Goal: Navigation & Orientation: Find specific page/section

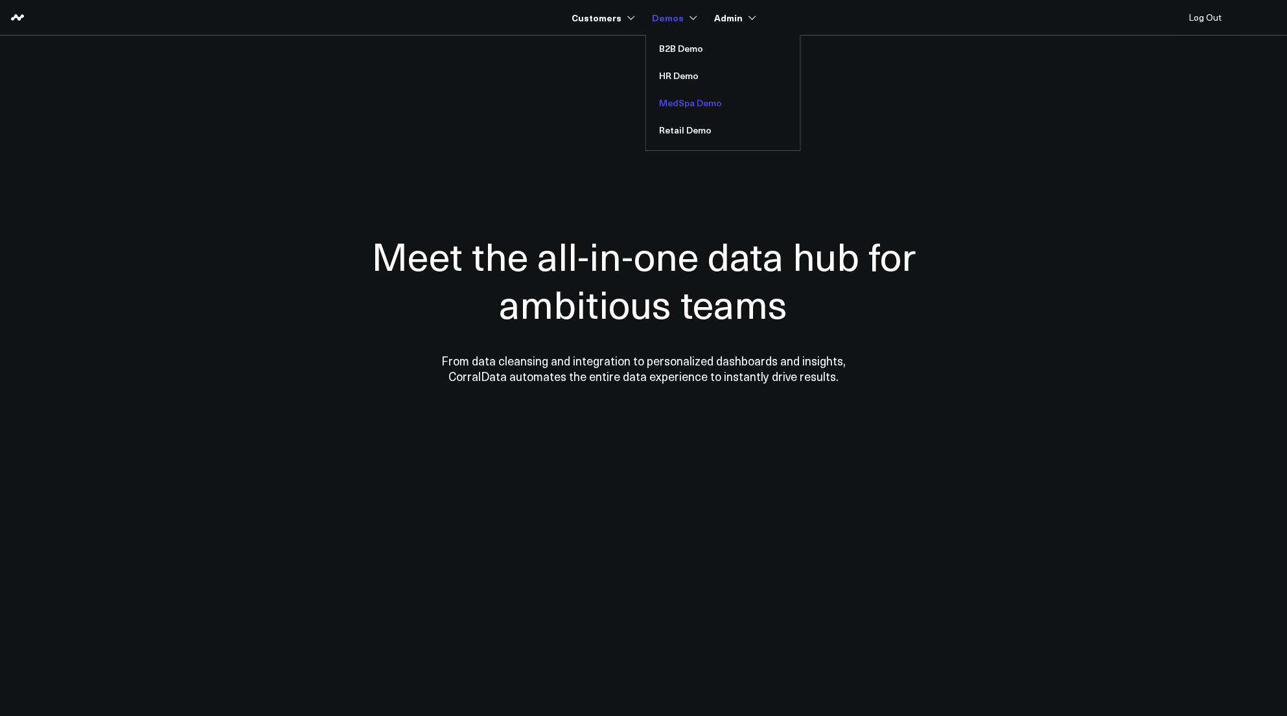
click at [675, 102] on link "MedSpa Demo" at bounding box center [723, 102] width 154 height 27
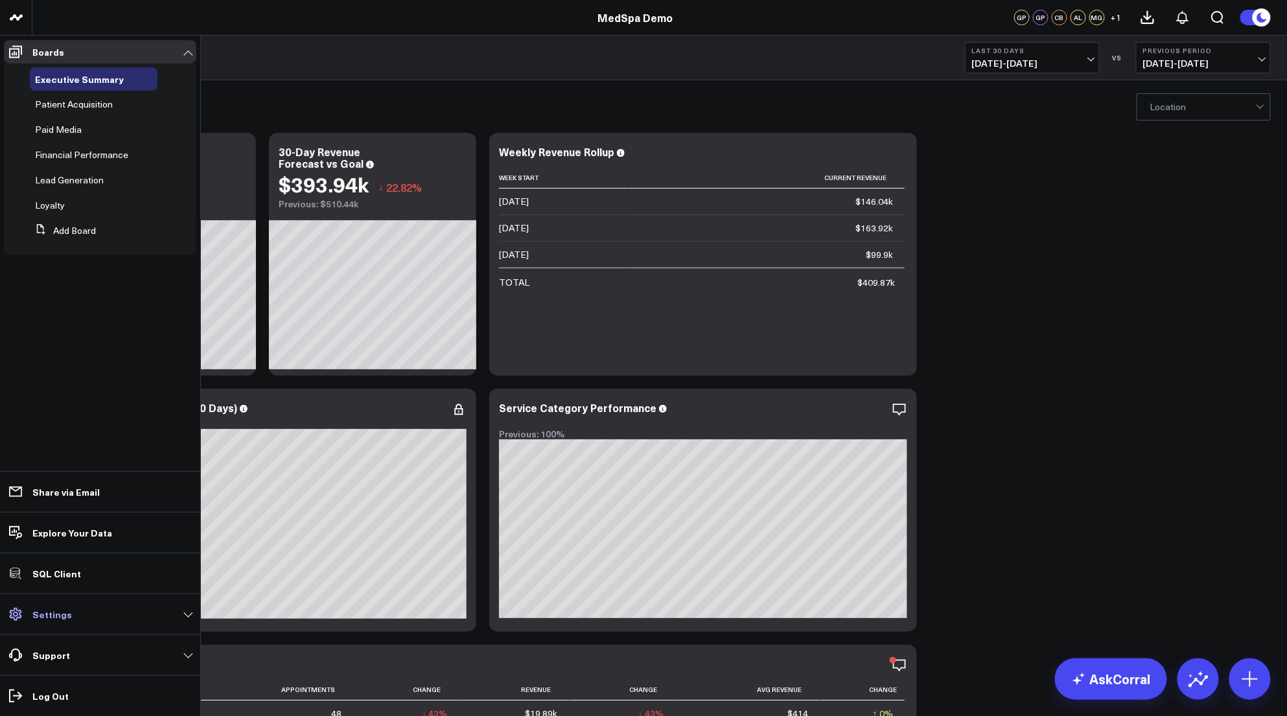
click at [59, 603] on link "Settings" at bounding box center [100, 614] width 192 height 23
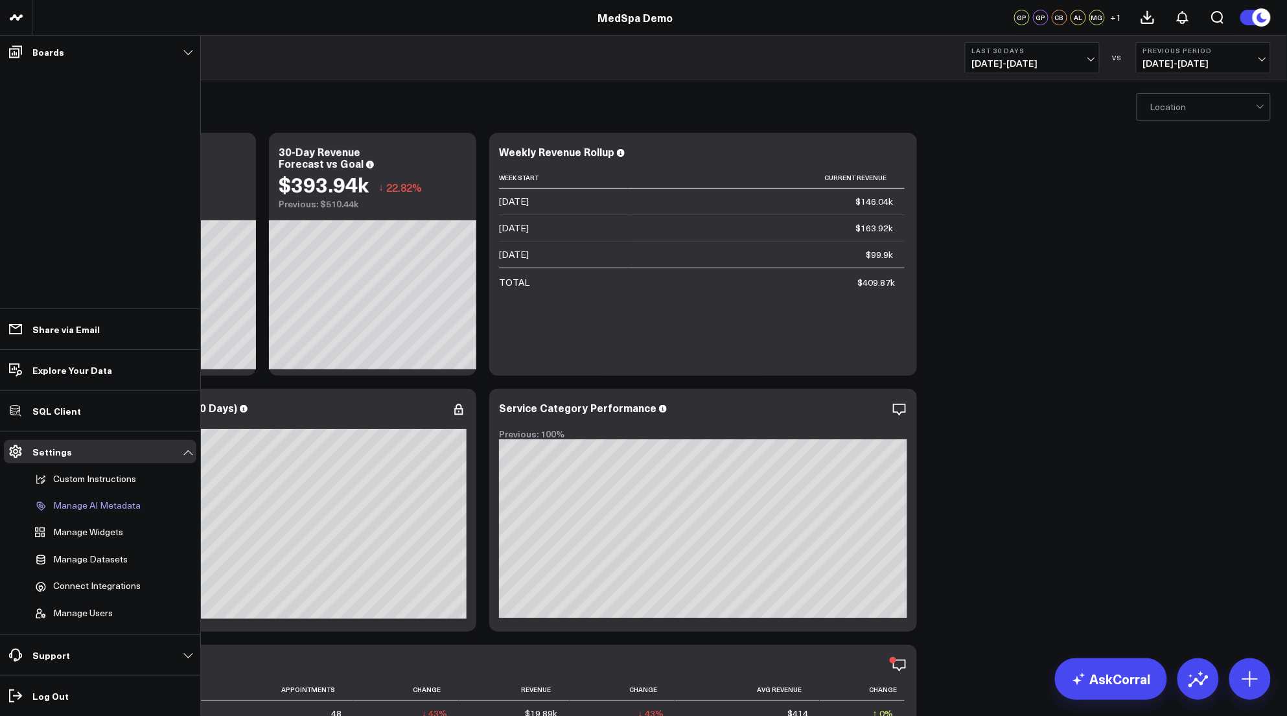
click at [99, 506] on p "Manage AI Metadata" at bounding box center [96, 506] width 87 height 12
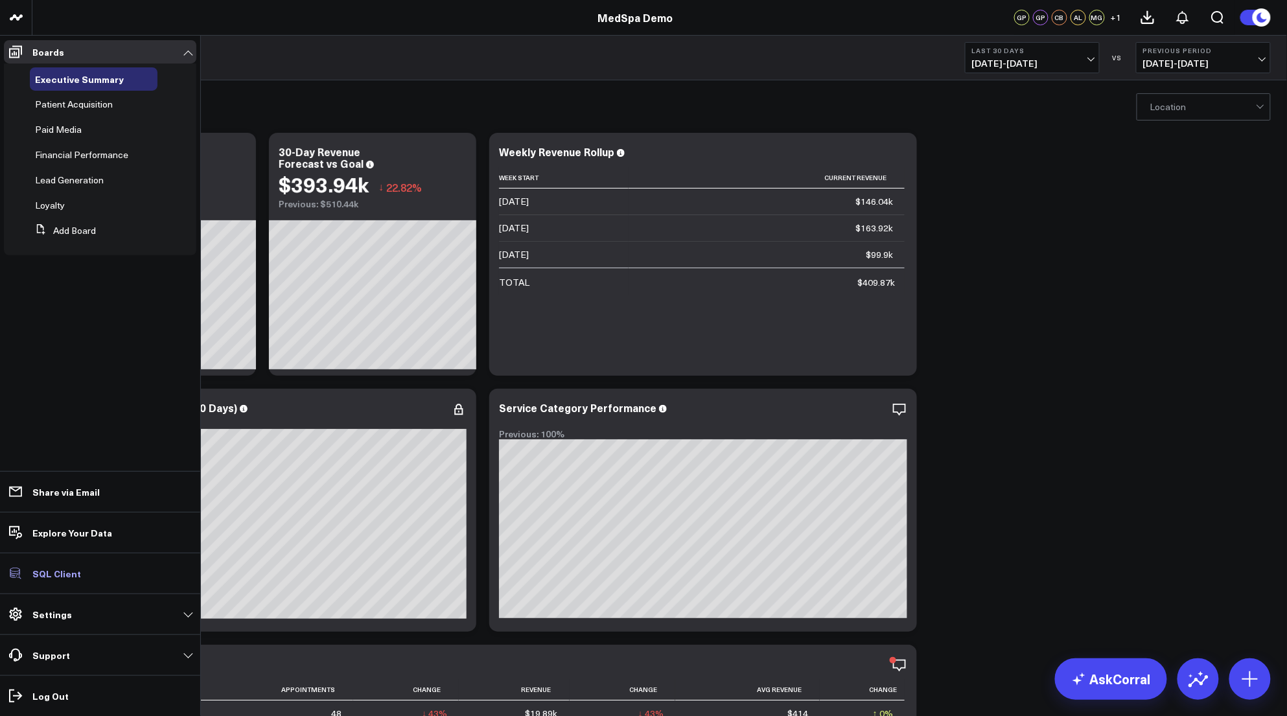
click at [59, 577] on p "SQL Client" at bounding box center [56, 573] width 49 height 10
click at [71, 605] on link "Settings" at bounding box center [100, 614] width 192 height 23
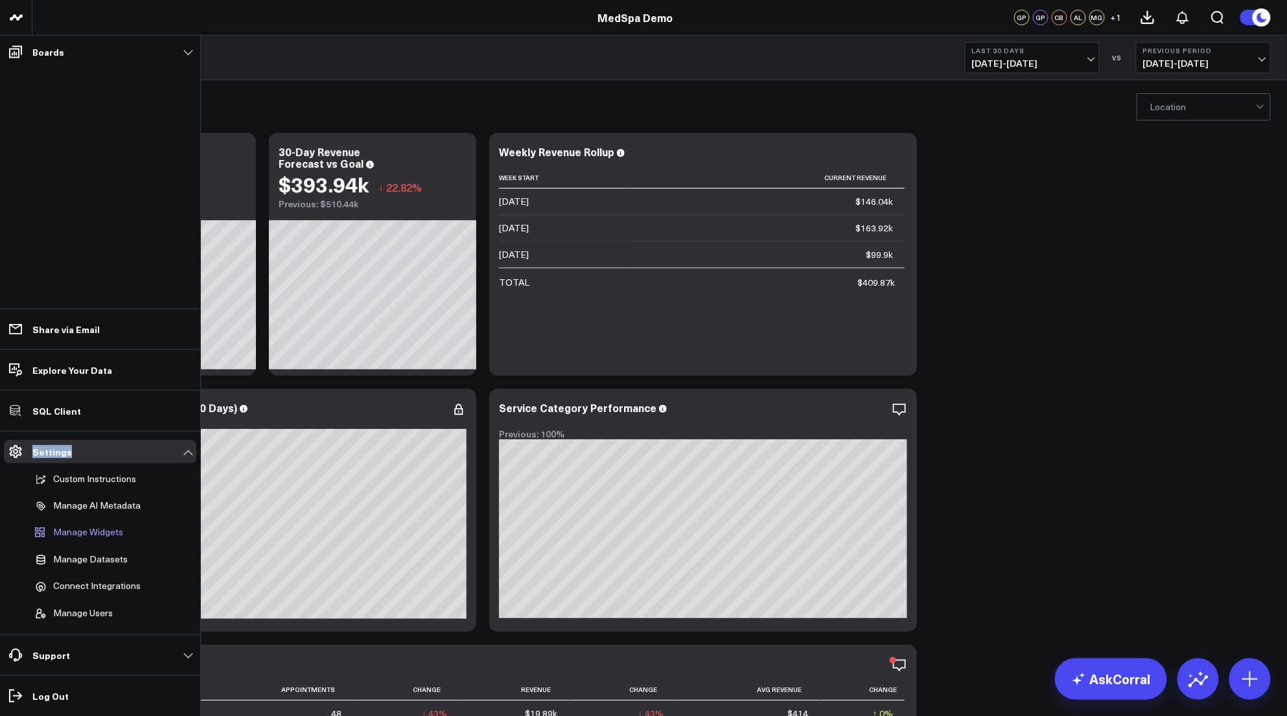
click at [98, 532] on span "Manage Widgets" at bounding box center [88, 533] width 70 height 12
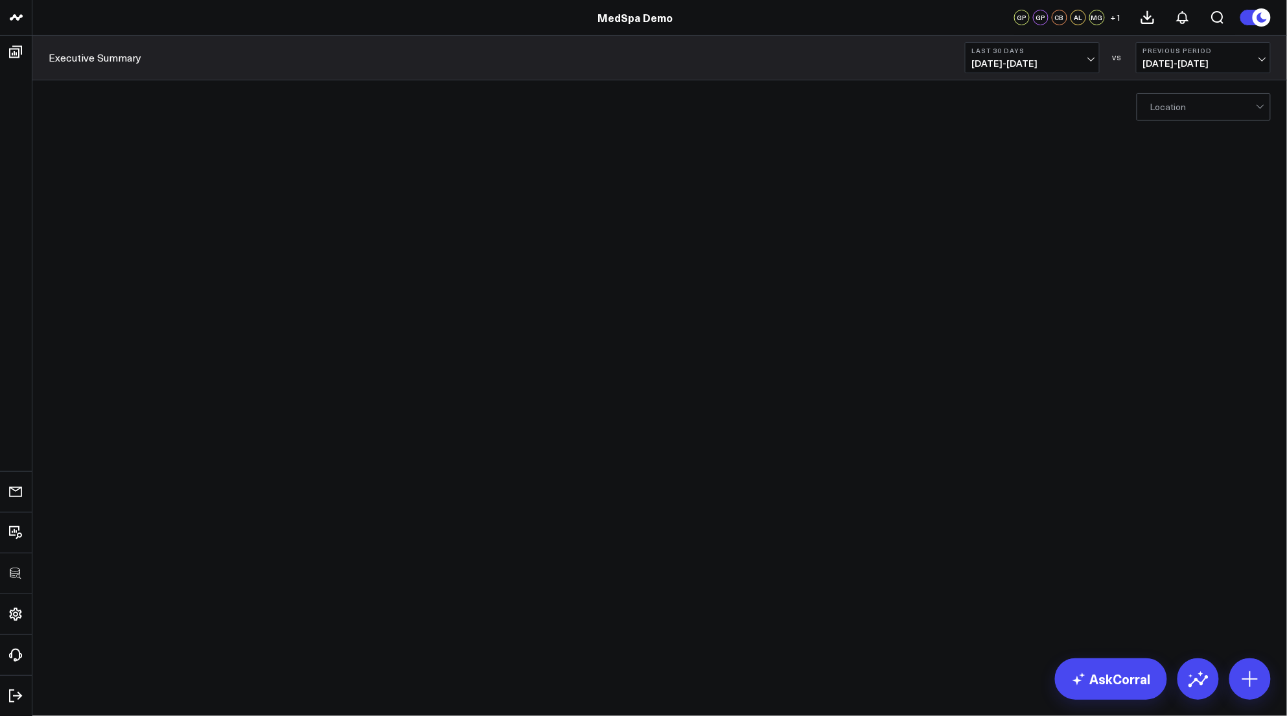
click at [1087, 436] on body "3725 Test 829 Studios Accenture Activant Capital Agriculture & Farming Demo All…" at bounding box center [643, 358] width 1287 height 716
